Goal: Information Seeking & Learning: Understand process/instructions

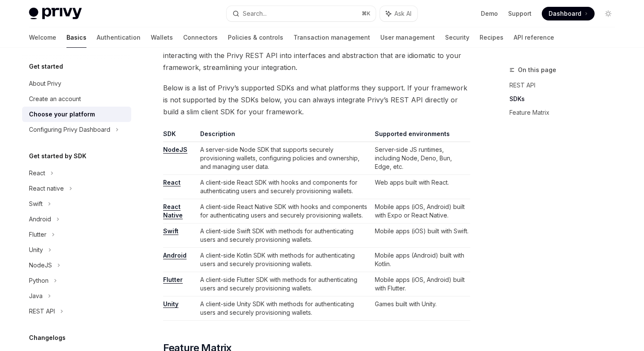
scroll to position [480, 0]
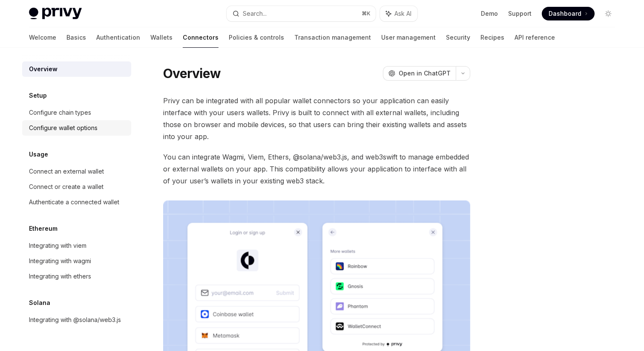
click at [98, 126] on div "Configure wallet options" at bounding box center [63, 128] width 69 height 10
type textarea "*"
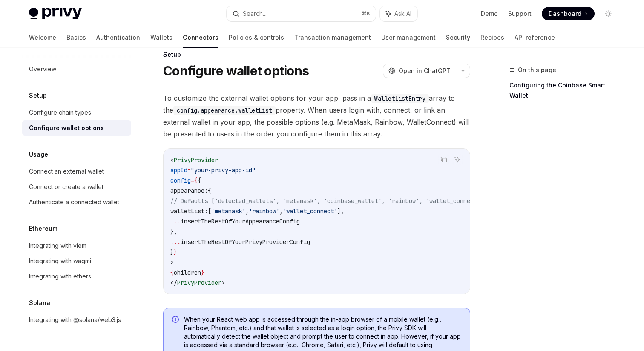
scroll to position [20, 0]
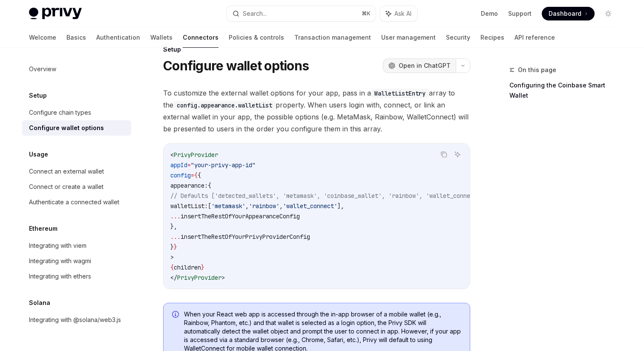
click at [445, 67] on span "Open in ChatGPT" at bounding box center [425, 65] width 52 height 9
